Goal: Task Accomplishment & Management: Complete application form

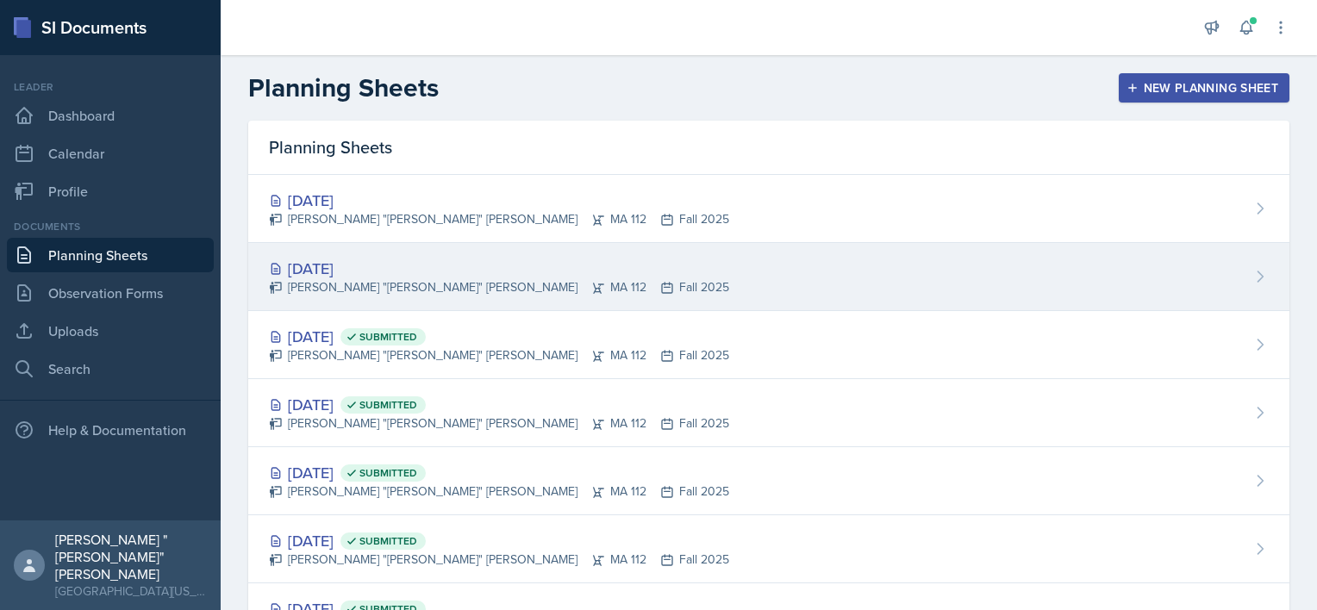
click at [428, 268] on div "Sep 3rd, 2025" at bounding box center [499, 268] width 460 height 23
click at [428, 268] on main "Planning Sheets New Planning Sheet Planning Sheets Sep 4th, 2025 Jonathan "Noah…" at bounding box center [769, 332] width 1096 height 555
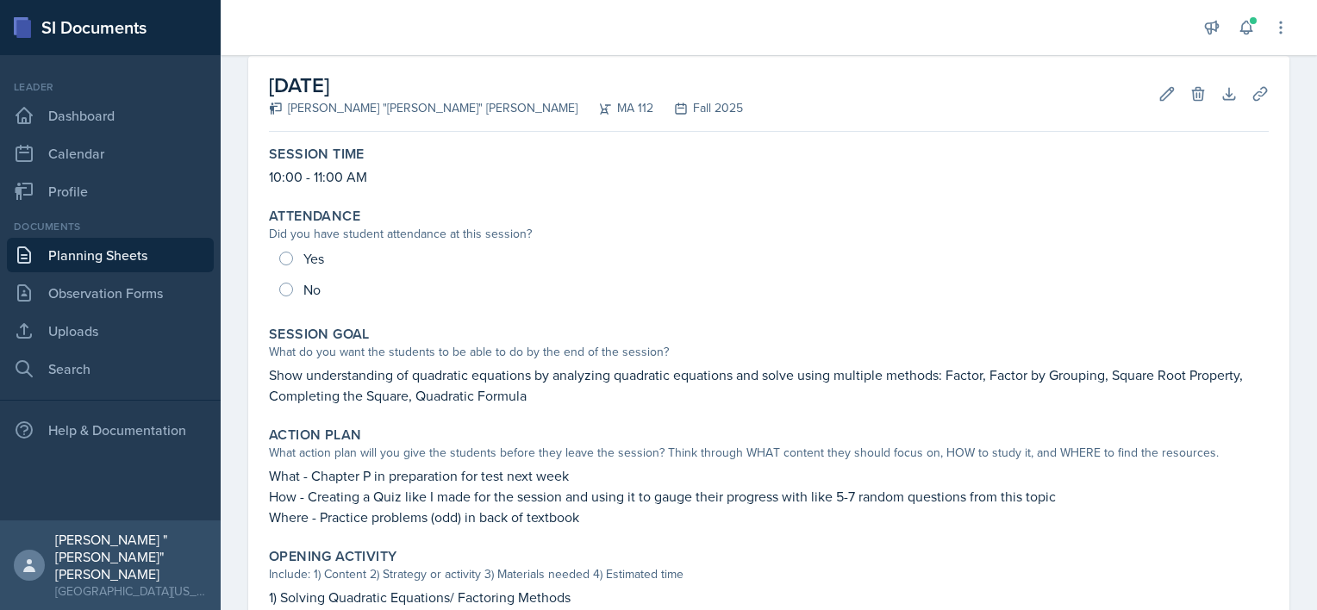
scroll to position [100, 0]
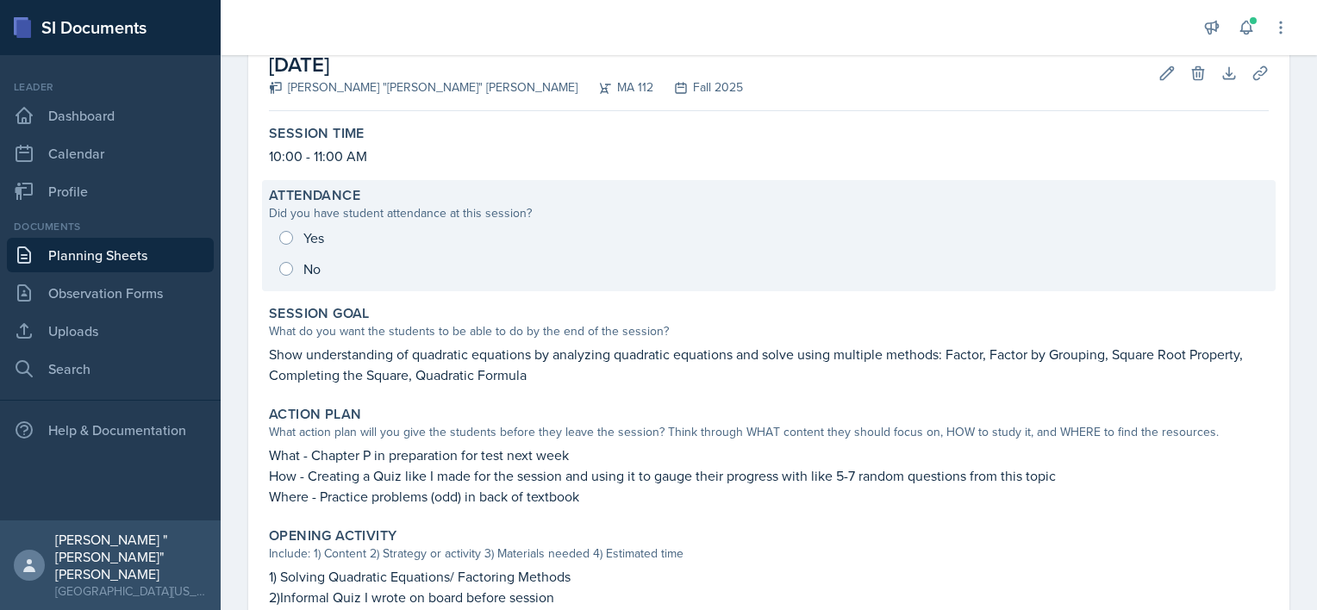
click at [287, 273] on div "Yes No" at bounding box center [769, 253] width 1000 height 62
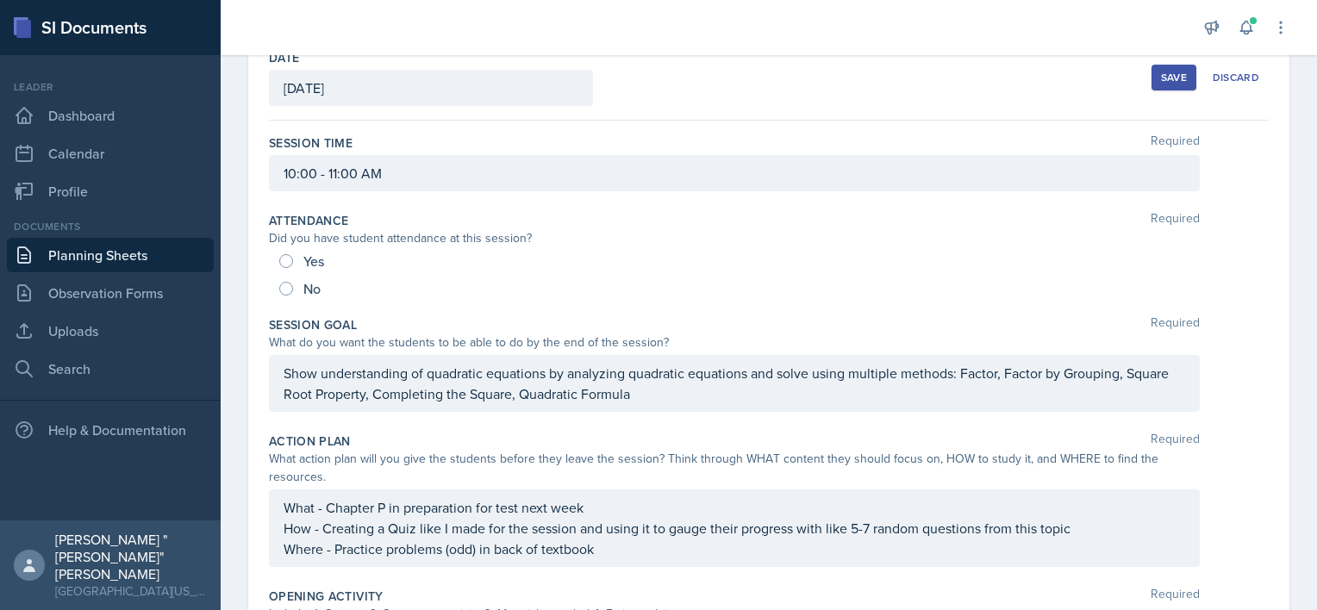
scroll to position [93, 0]
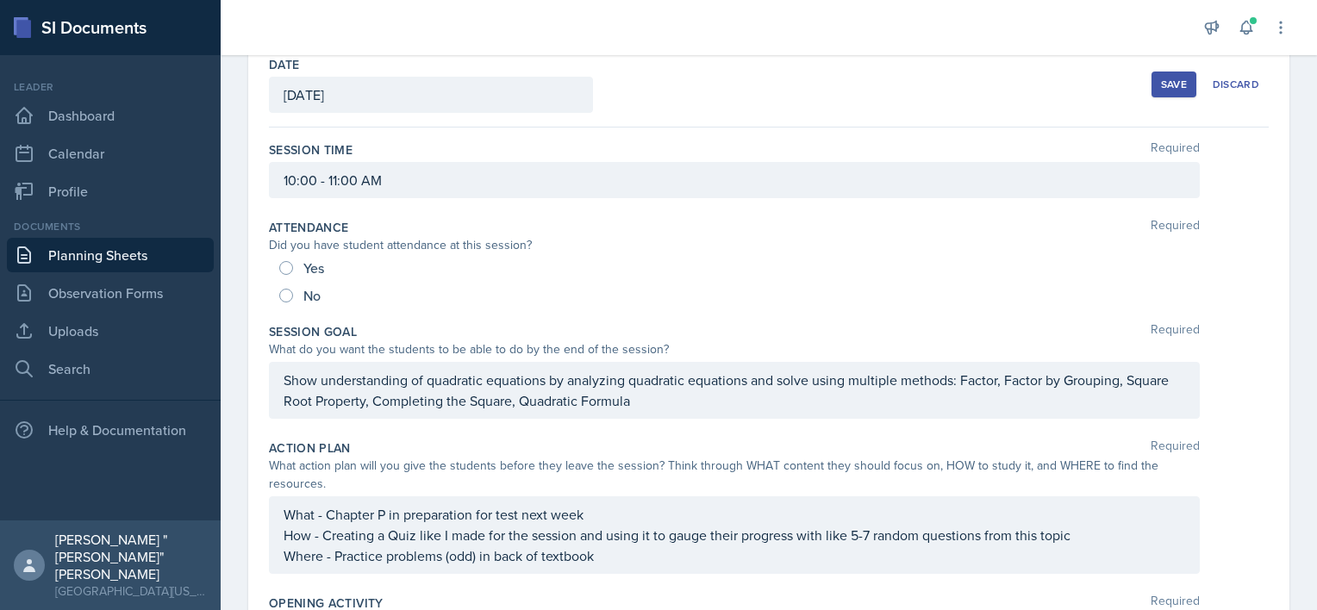
click at [302, 291] on div "No" at bounding box center [301, 296] width 45 height 28
click at [291, 293] on input "No" at bounding box center [286, 296] width 14 height 14
radio input "true"
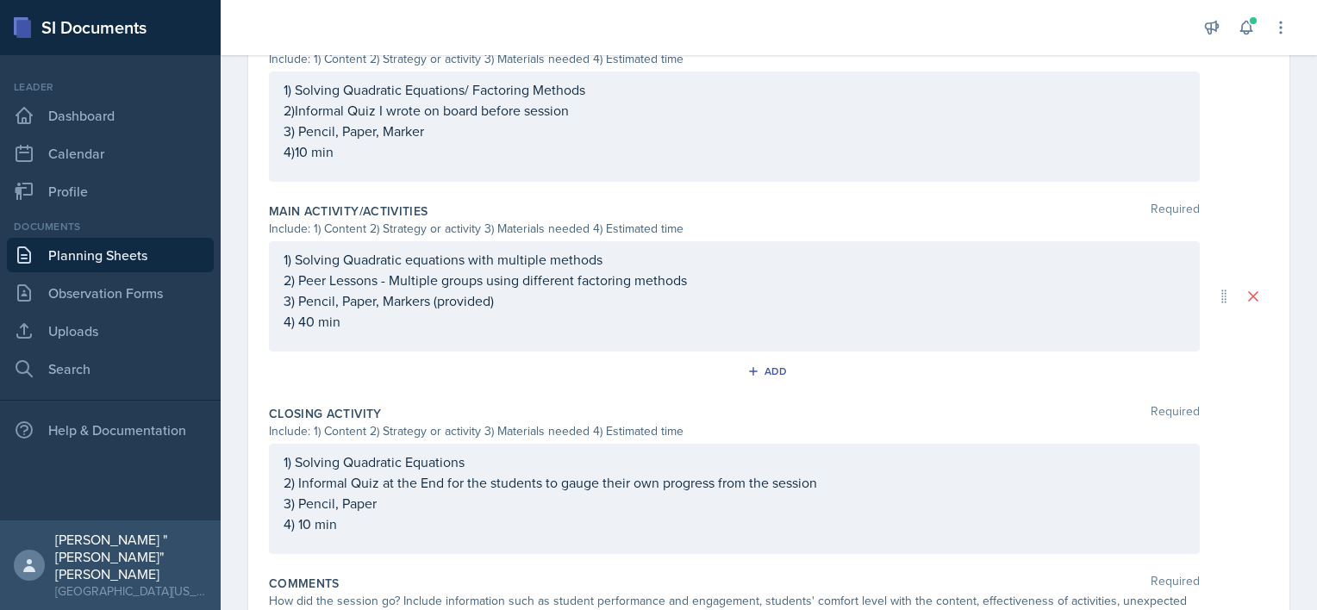
scroll to position [779, 0]
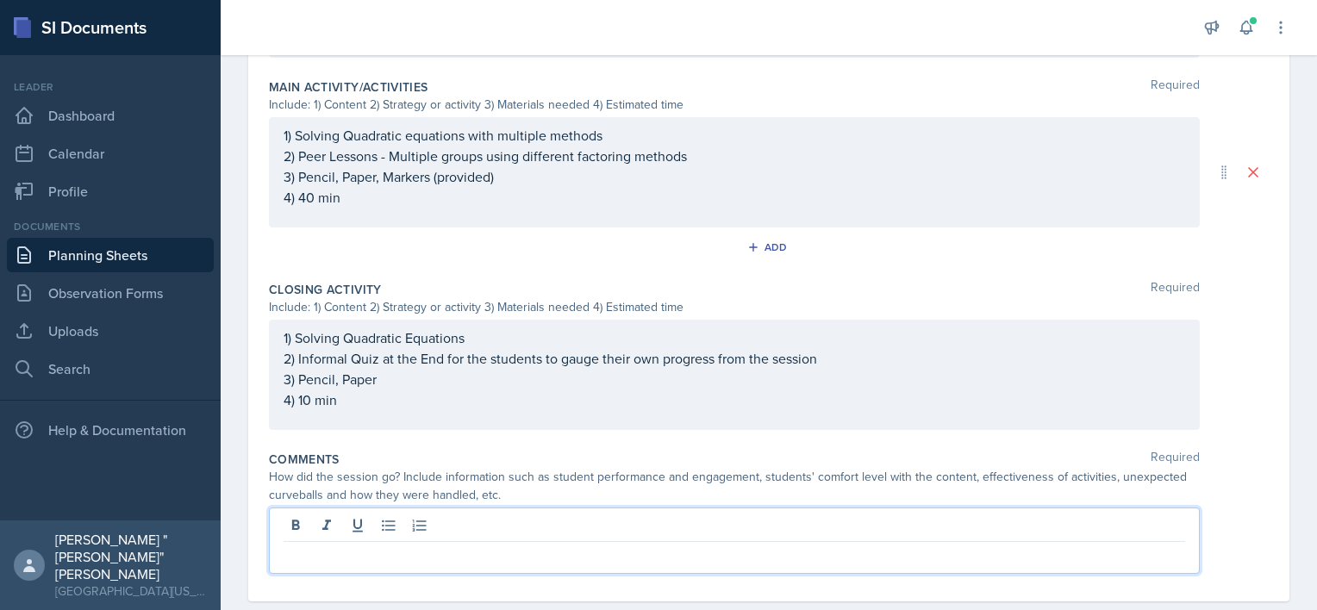
click at [388, 546] on p at bounding box center [735, 556] width 902 height 21
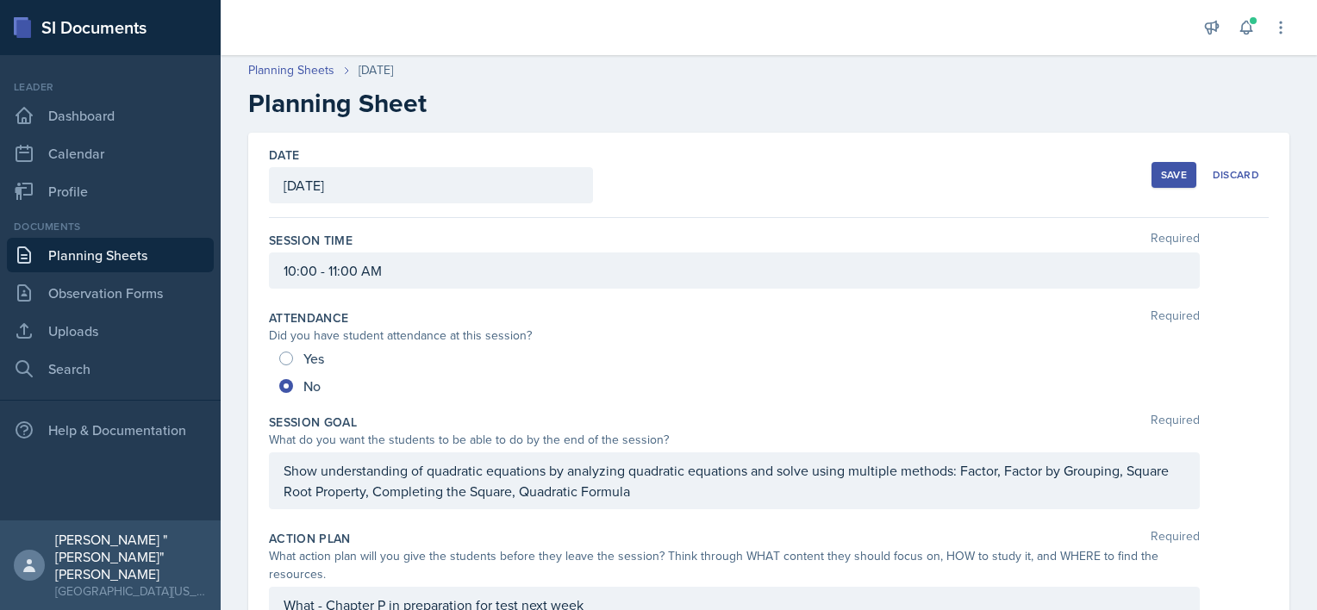
scroll to position [0, 0]
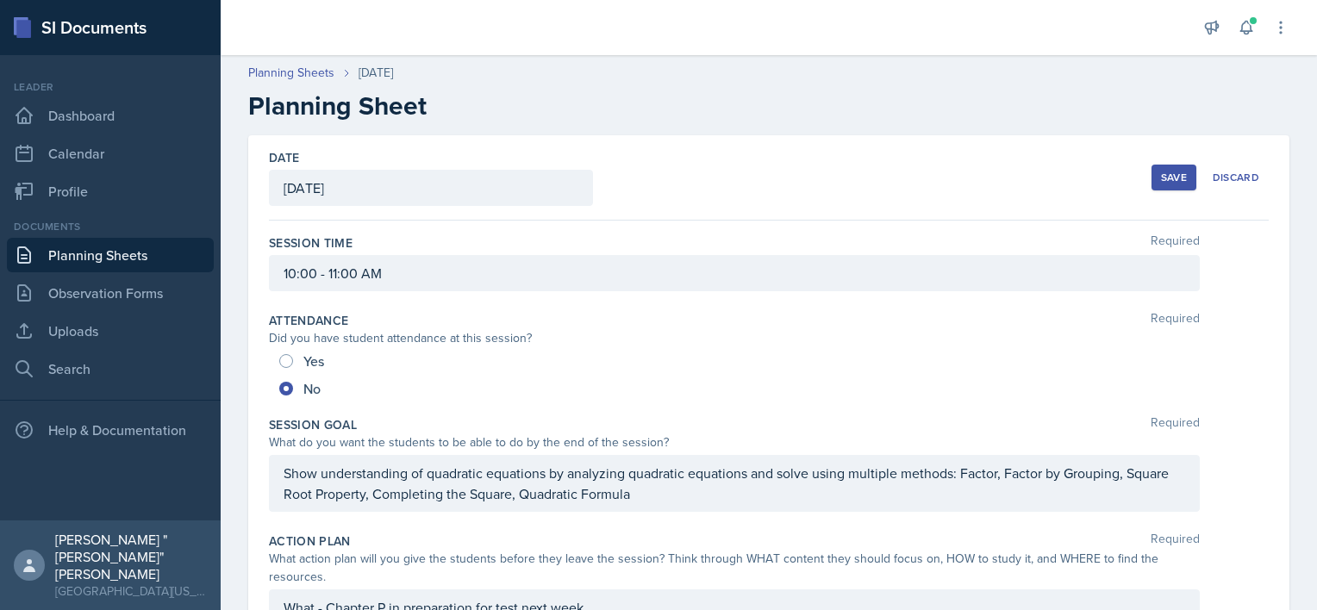
click at [1173, 176] on div "Save" at bounding box center [1174, 178] width 26 height 14
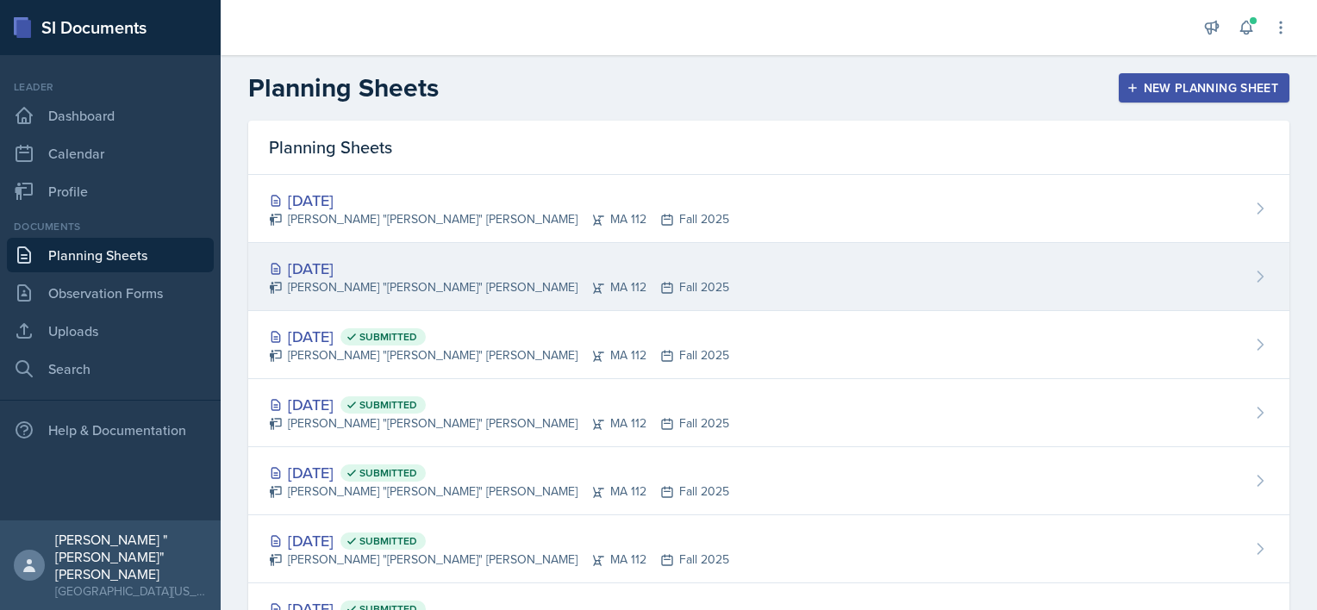
click at [363, 245] on div "[DATE] [PERSON_NAME] "[PERSON_NAME]" [PERSON_NAME] MA 112 Fall 2025" at bounding box center [768, 277] width 1041 height 68
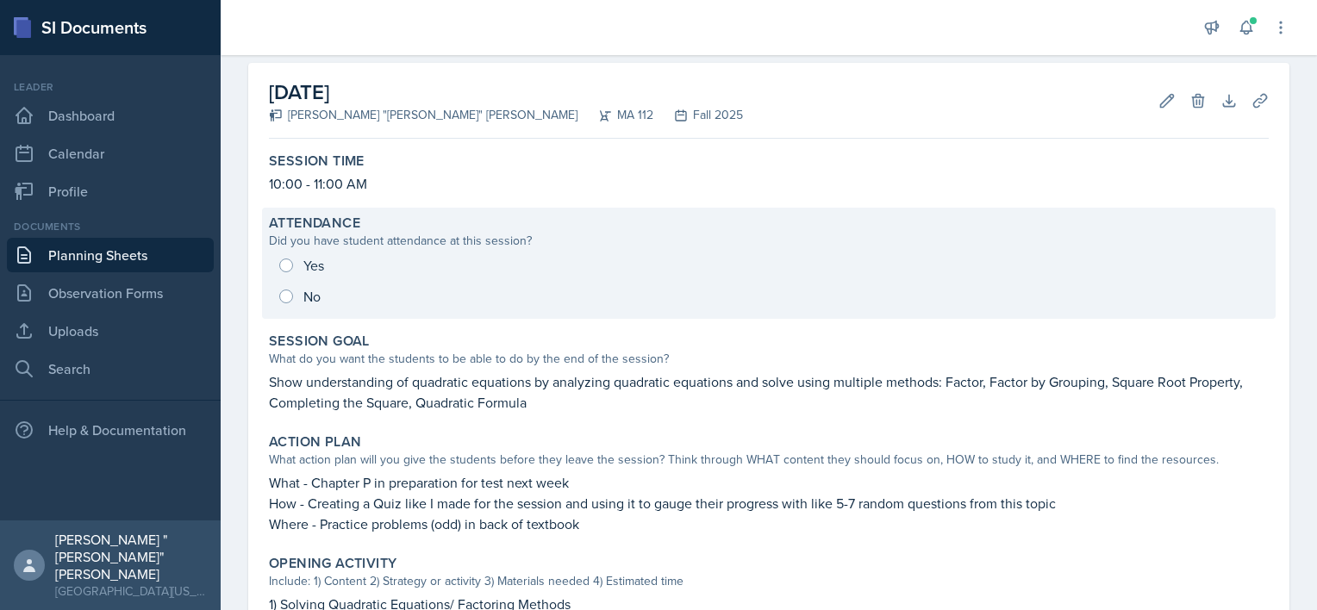
scroll to position [74, 0]
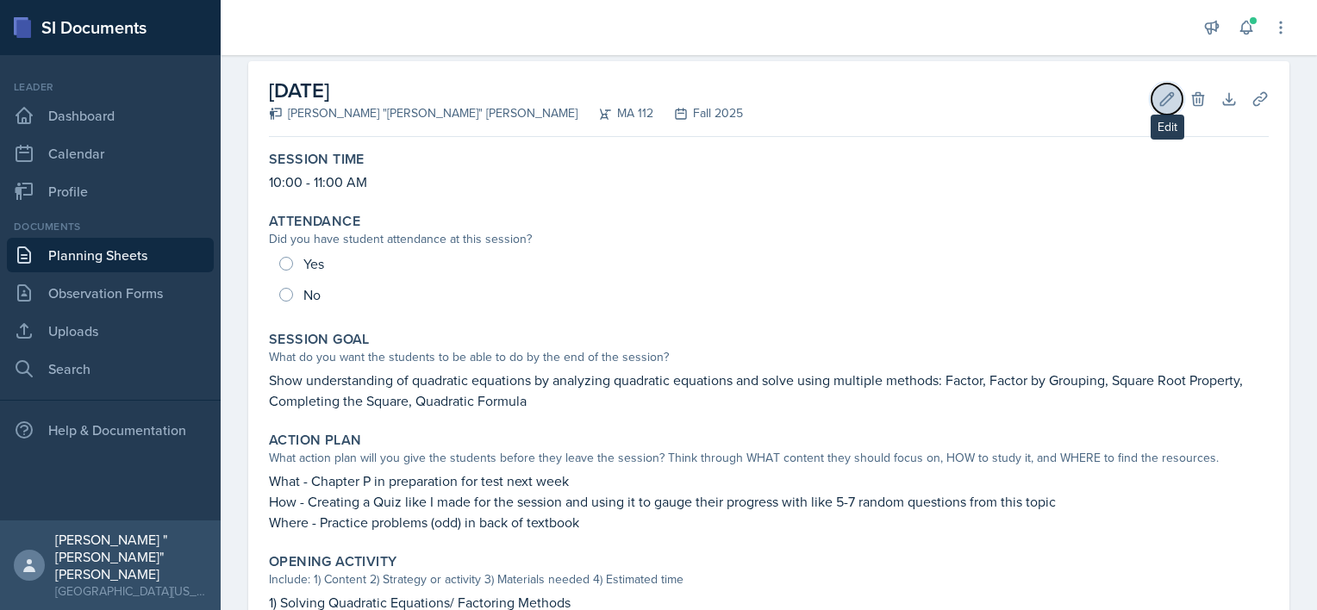
click at [1159, 97] on icon at bounding box center [1167, 99] width 17 height 17
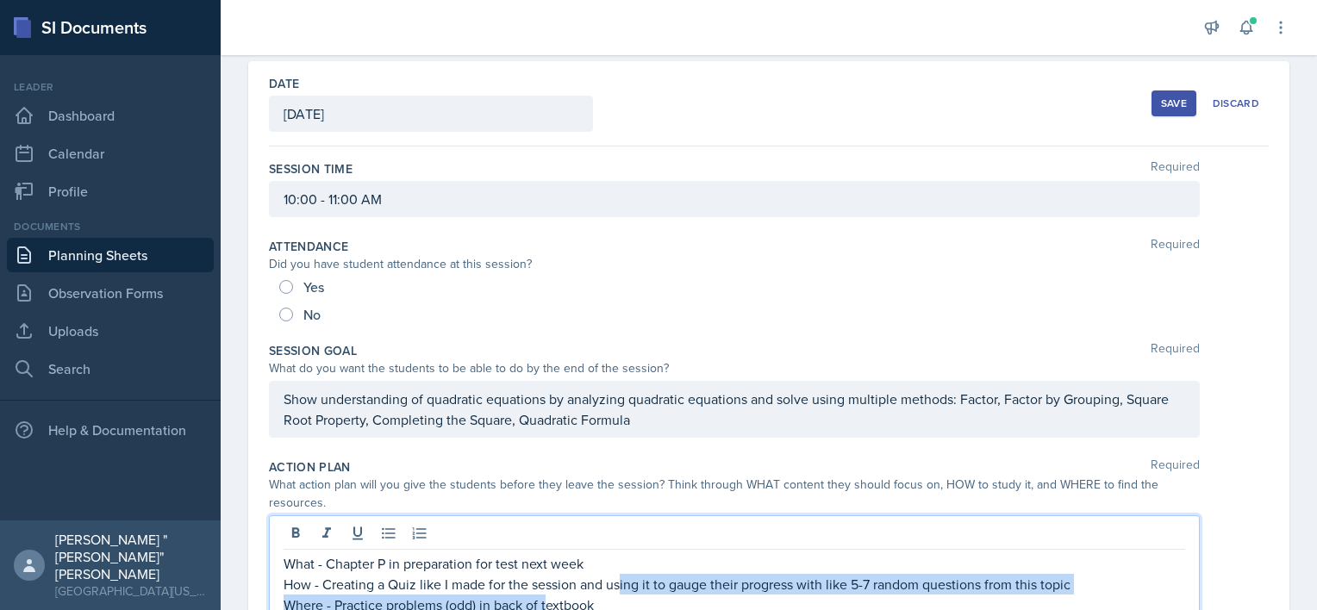
drag, startPoint x: 621, startPoint y: 574, endPoint x: 559, endPoint y: 594, distance: 65.2
click at [559, 595] on p "Where - Practice problems (odd) in back of textbook" at bounding box center [735, 605] width 902 height 21
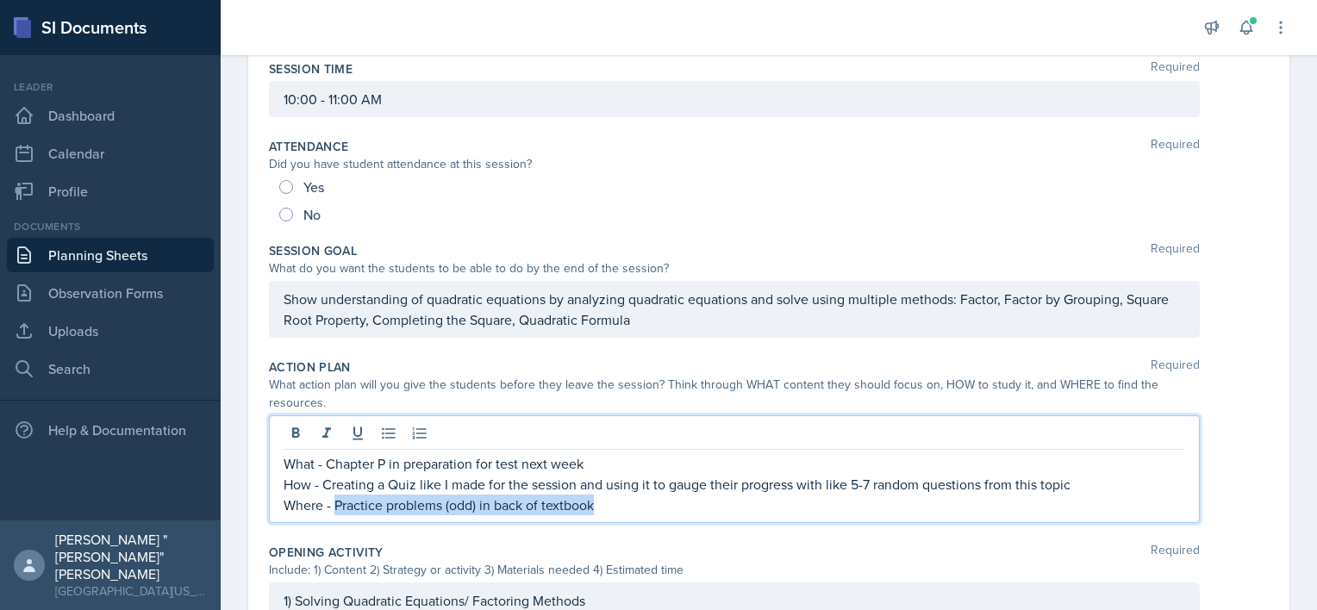
drag, startPoint x: 601, startPoint y: 495, endPoint x: 337, endPoint y: 508, distance: 264.1
click at [337, 508] on p "Where - Practice problems (odd) in back of textbook" at bounding box center [735, 505] width 902 height 21
click at [648, 460] on p "What - Chapter P in preparation for test next week" at bounding box center [735, 463] width 902 height 21
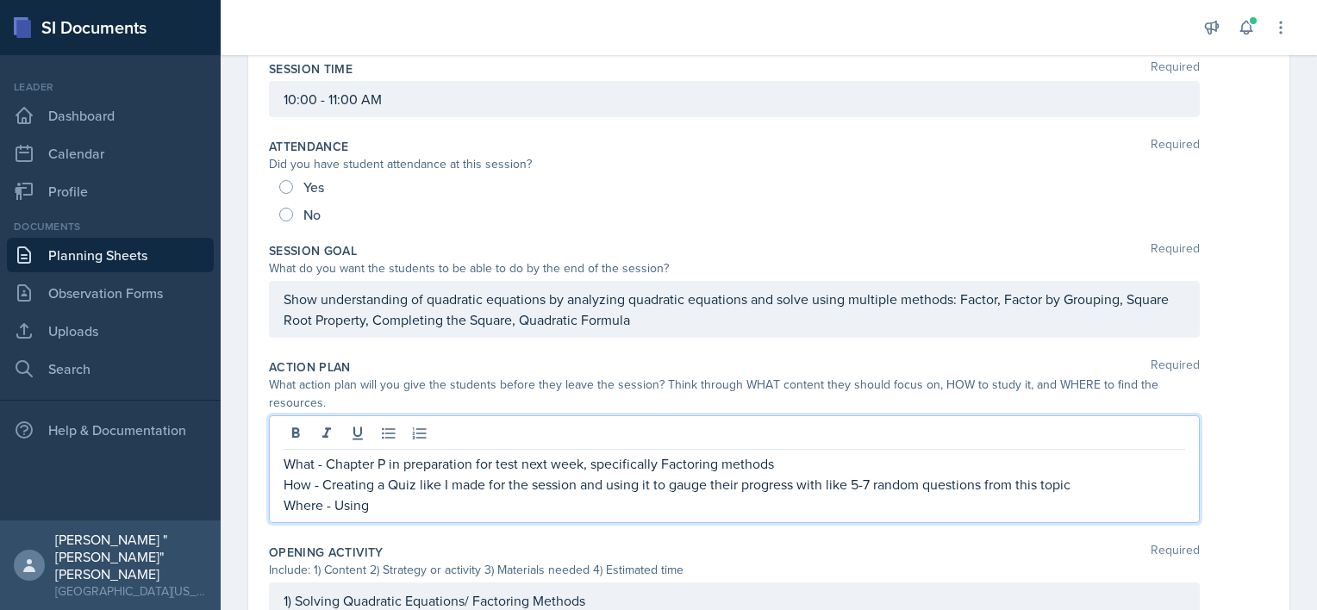
click at [659, 457] on p "What - Chapter P in preparation for test next week, specifically Factoring meth…" at bounding box center [735, 463] width 902 height 21
click at [866, 464] on p "What - Chapter P in preparation for test next week, specifically the multiple F…" at bounding box center [735, 463] width 902 height 21
click at [635, 509] on p "Where - Using" at bounding box center [735, 505] width 902 height 21
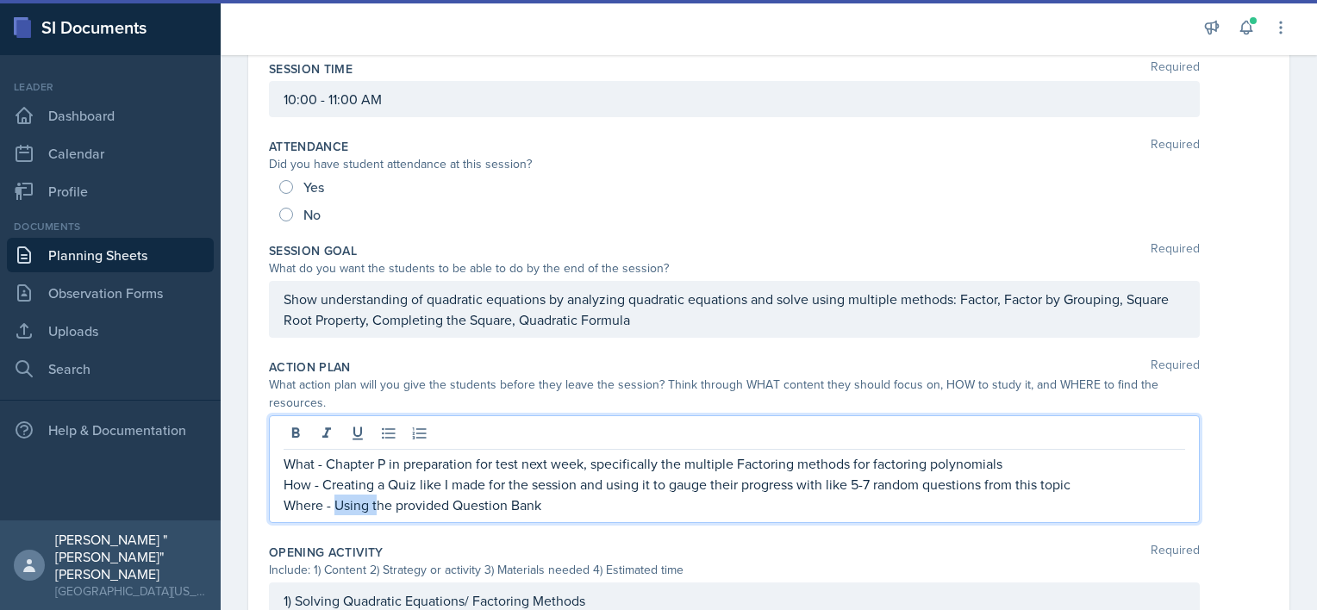
drag, startPoint x: 378, startPoint y: 503, endPoint x: 338, endPoint y: 507, distance: 40.7
click at [338, 507] on p "Where - Using the provided Question Bank" at bounding box center [735, 505] width 902 height 21
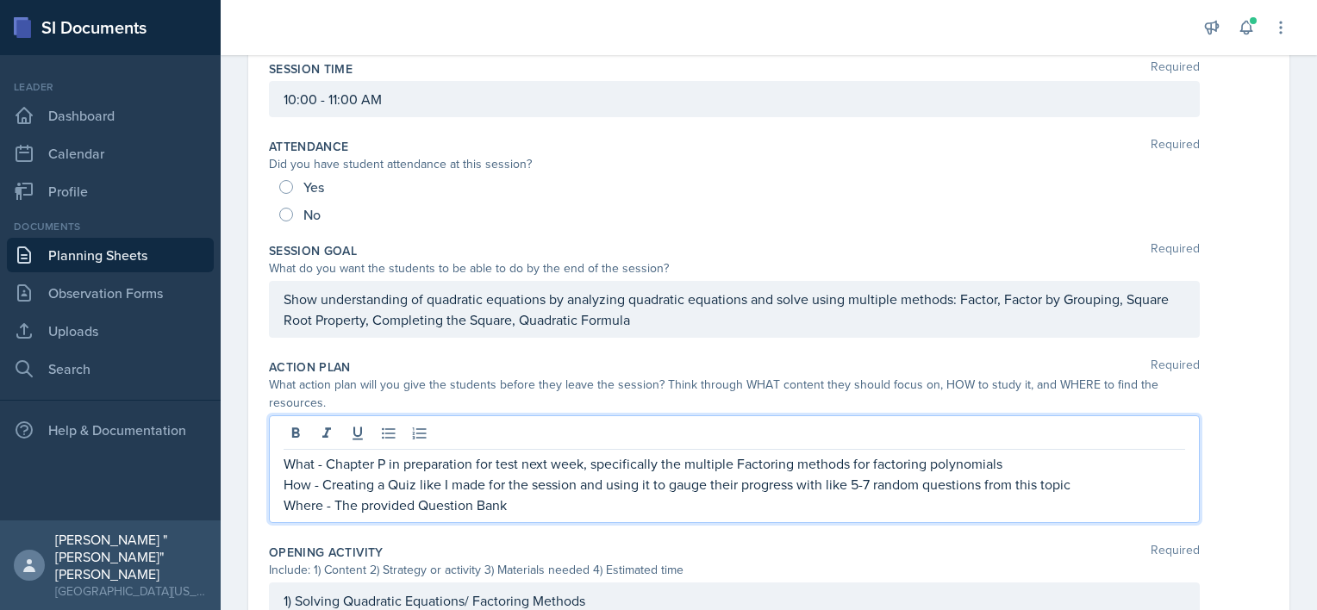
click at [597, 510] on p "Where - The provided Question Bank" at bounding box center [735, 505] width 902 height 21
click at [663, 565] on div "Include: 1) Content 2) Strategy or activity 3) Materials needed 4) Estimated ti…" at bounding box center [734, 570] width 931 height 18
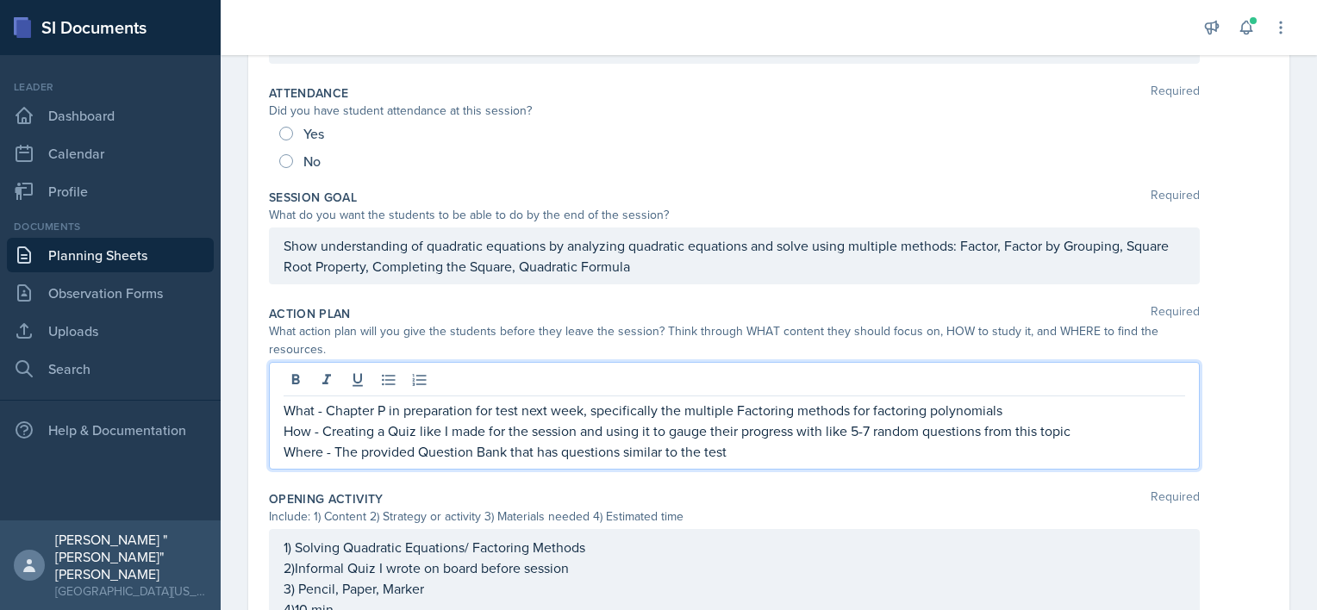
scroll to position [259, 0]
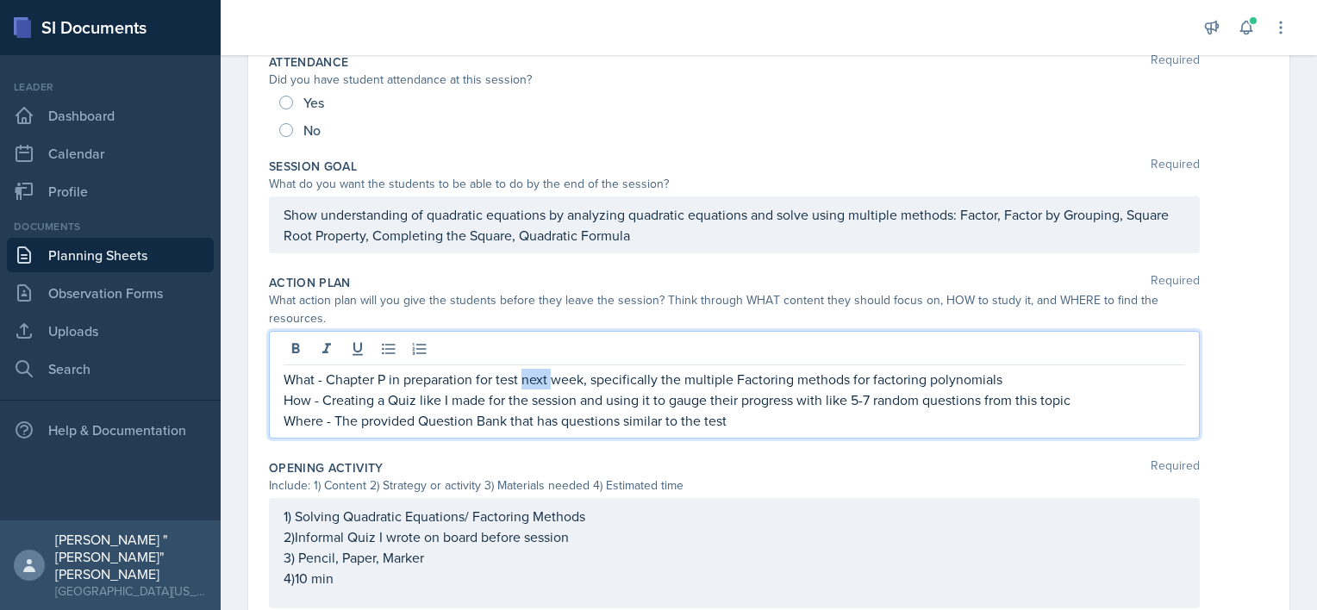
drag, startPoint x: 551, startPoint y: 378, endPoint x: 524, endPoint y: 380, distance: 26.8
click at [524, 380] on p "What - Chapter P in preparation for test next week, specifically the multiple F…" at bounding box center [735, 379] width 902 height 21
click at [567, 455] on div "Opening Activity Required Include: 1) Content 2) Strategy or activity 3) Materi…" at bounding box center [769, 538] width 1000 height 170
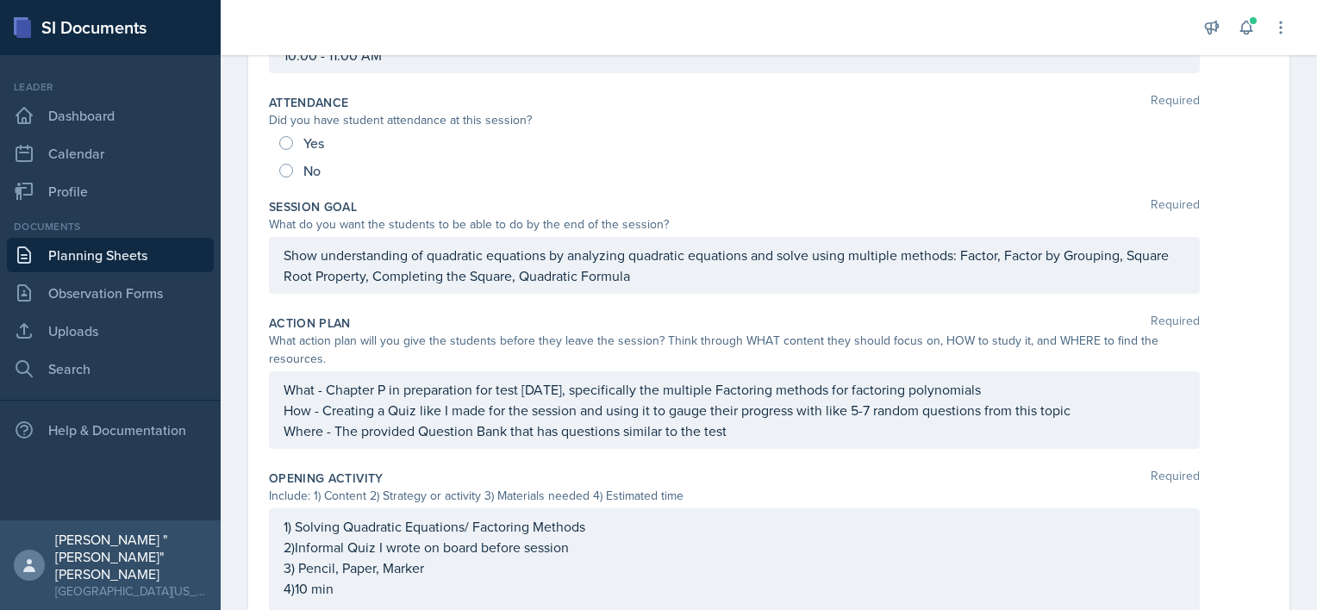
scroll to position [0, 0]
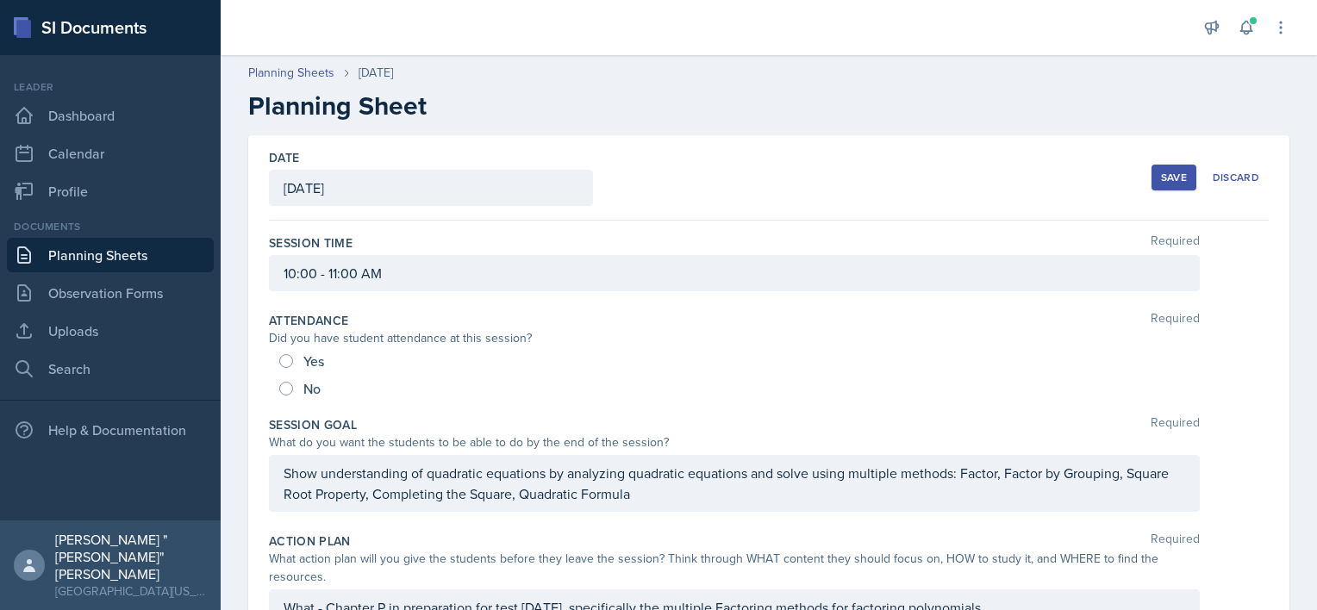
click at [1163, 178] on div "Save" at bounding box center [1174, 178] width 26 height 14
